Goal: Check status: Check status

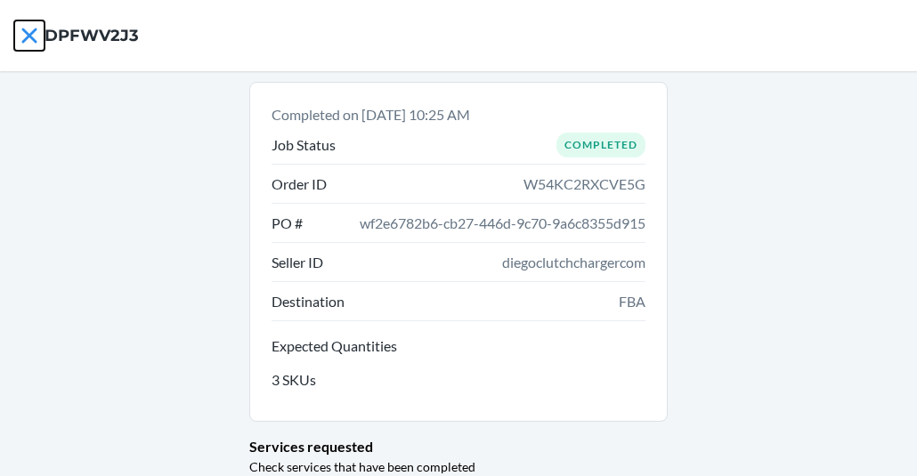
click at [26, 30] on icon at bounding box center [28, 35] width 15 height 15
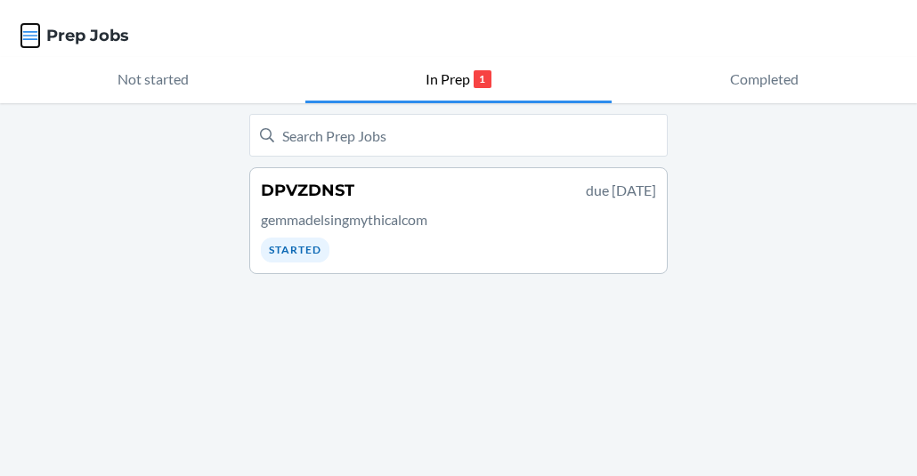
click at [28, 37] on icon "button" at bounding box center [30, 36] width 18 height 18
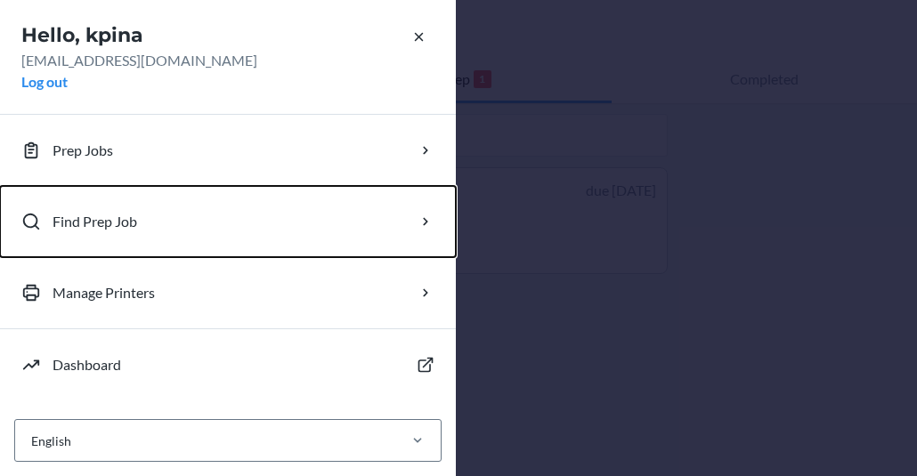
click at [96, 237] on button "Find Prep Job" at bounding box center [228, 221] width 456 height 71
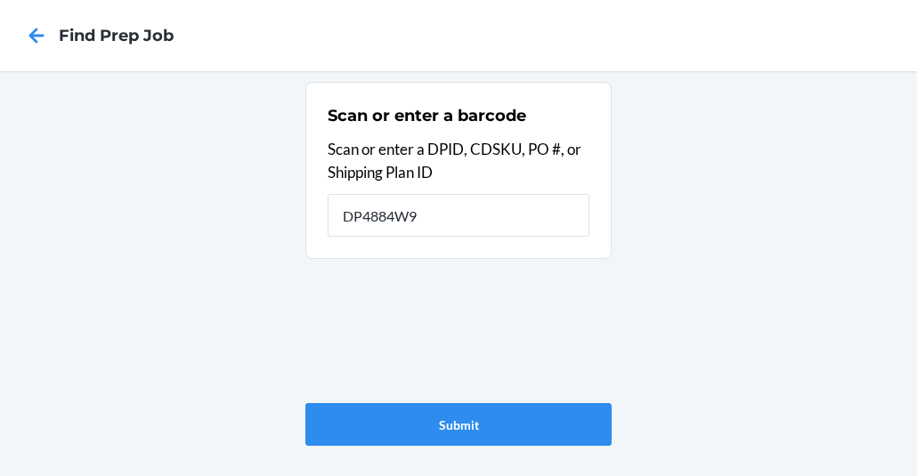
type input "DP4884W9"
